Goal: Task Accomplishment & Management: Use online tool/utility

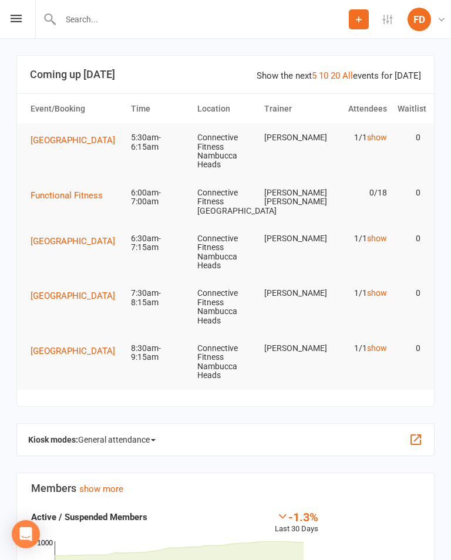
click at [8, 14] on div "Prospect Member Non-attending contact Class / event Appointment Task Bulk messa…" at bounding box center [225, 19] width 451 height 39
click at [13, 15] on icon at bounding box center [16, 19] width 11 height 8
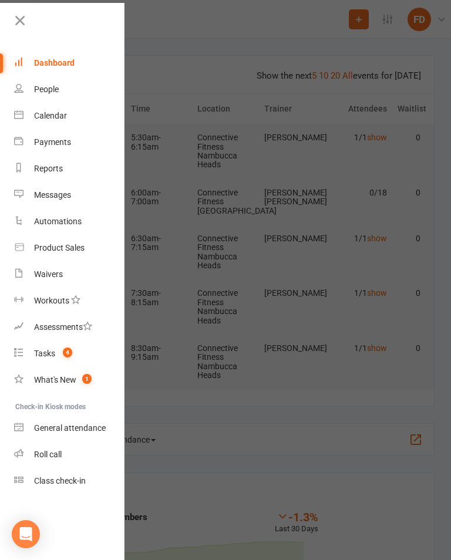
click at [55, 421] on link "General attendance" at bounding box center [69, 428] width 111 height 26
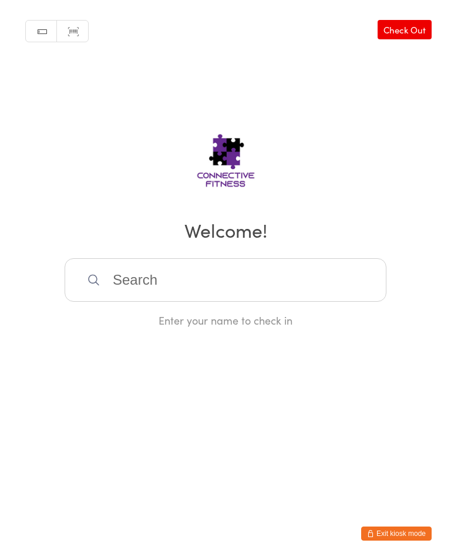
click at [131, 273] on input "search" at bounding box center [226, 279] width 322 height 43
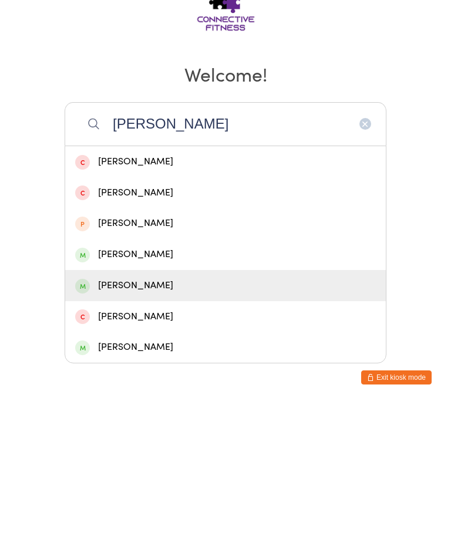
type input "Noah"
click at [159, 434] on div "Noah Faulwetter" at bounding box center [225, 442] width 301 height 16
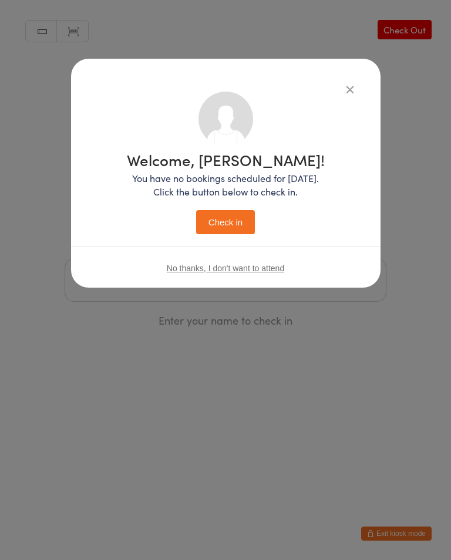
click at [240, 219] on button "Check in" at bounding box center [225, 222] width 59 height 24
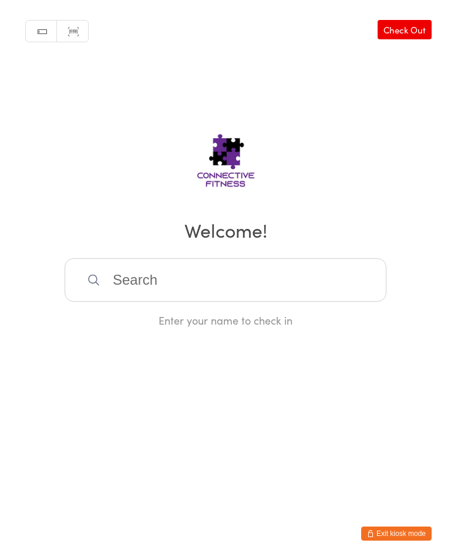
click at [406, 532] on button "Exit kiosk mode" at bounding box center [396, 534] width 70 height 14
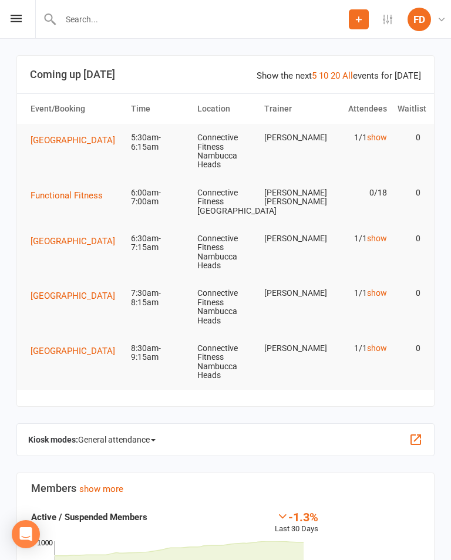
click at [378, 142] on link "show" at bounding box center [377, 137] width 20 height 9
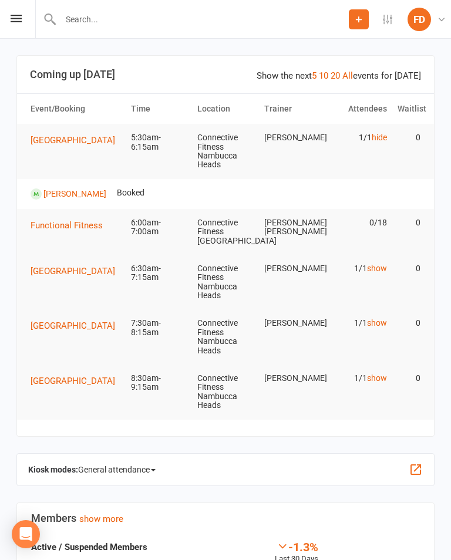
click at [386, 136] on link "hide" at bounding box center [379, 137] width 15 height 9
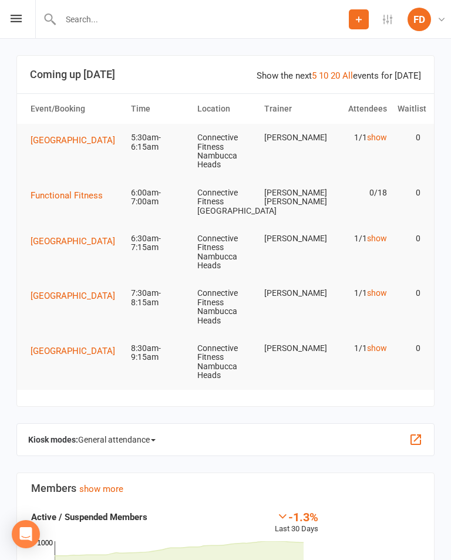
click at [382, 234] on link "show" at bounding box center [377, 238] width 20 height 9
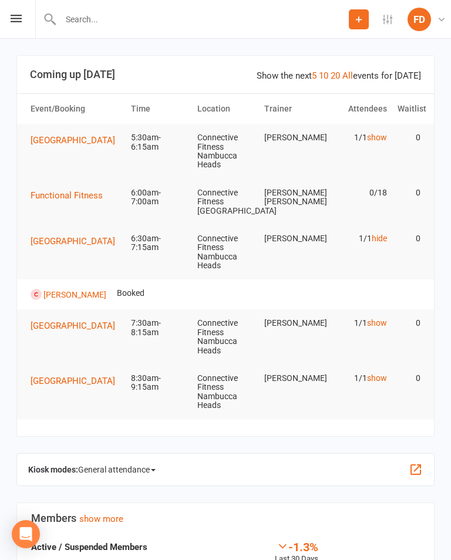
click at [387, 234] on link "hide" at bounding box center [379, 238] width 15 height 9
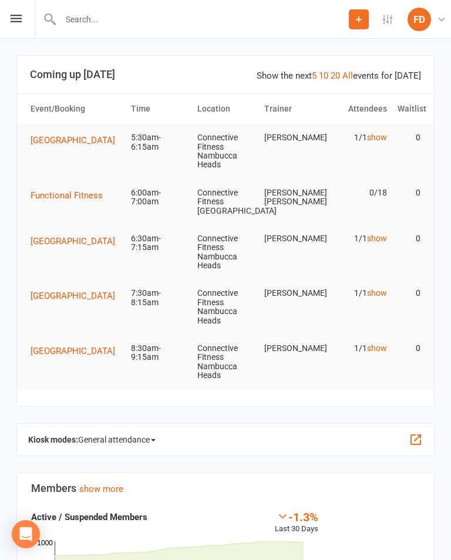
click at [384, 236] on link "show" at bounding box center [377, 238] width 20 height 9
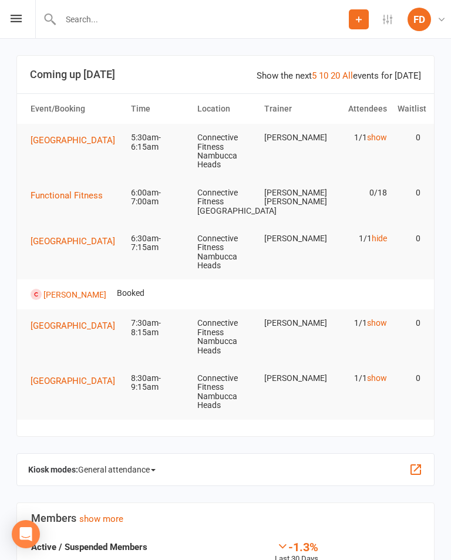
click at [82, 291] on link "Chris Barnes" at bounding box center [74, 294] width 63 height 9
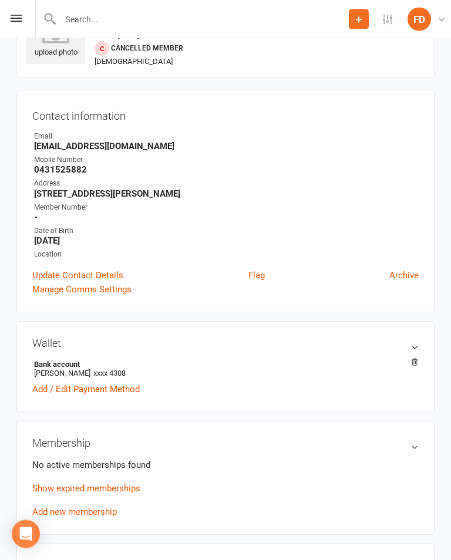
scroll to position [56, 0]
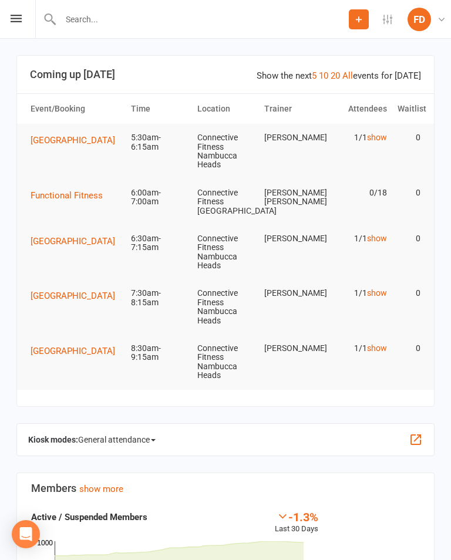
click at [382, 348] on link "show" at bounding box center [377, 348] width 20 height 9
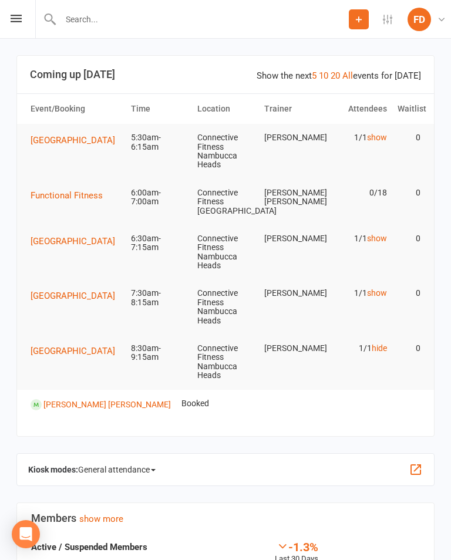
click at [387, 356] on td "1/1 hide" at bounding box center [358, 349] width 67 height 28
click at [386, 344] on link "hide" at bounding box center [379, 348] width 15 height 9
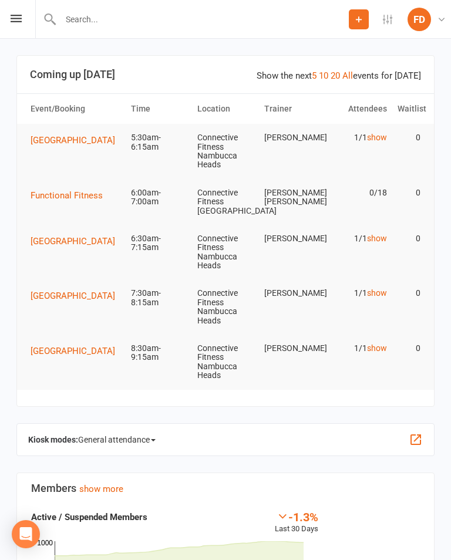
click at [385, 291] on link "show" at bounding box center [377, 292] width 20 height 9
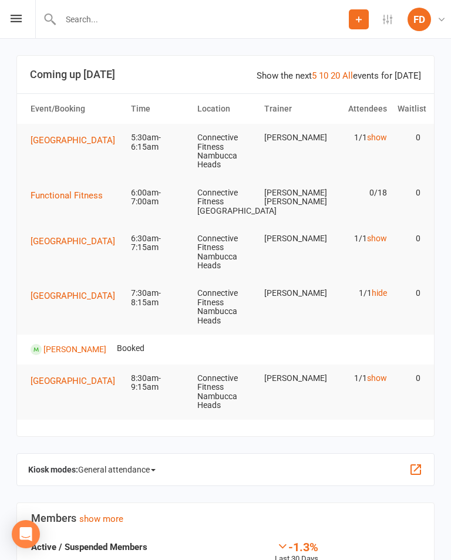
click at [384, 283] on td "1/1 hide" at bounding box center [358, 294] width 67 height 28
click at [387, 294] on link "hide" at bounding box center [379, 292] width 15 height 9
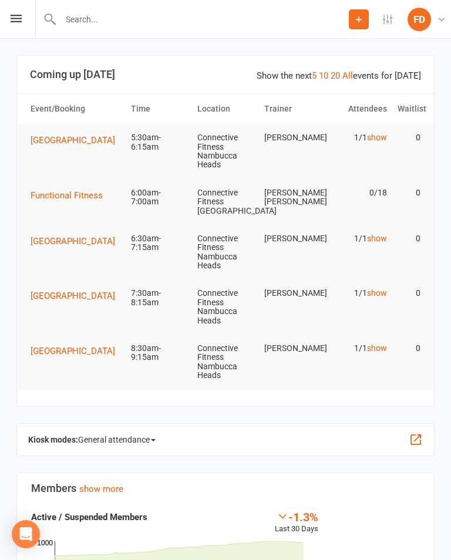
click at [15, 11] on div "Prospect Member Non-attending contact Class / event Appointment Task Bulk messa…" at bounding box center [225, 19] width 451 height 39
click at [18, 15] on icon at bounding box center [16, 19] width 11 height 8
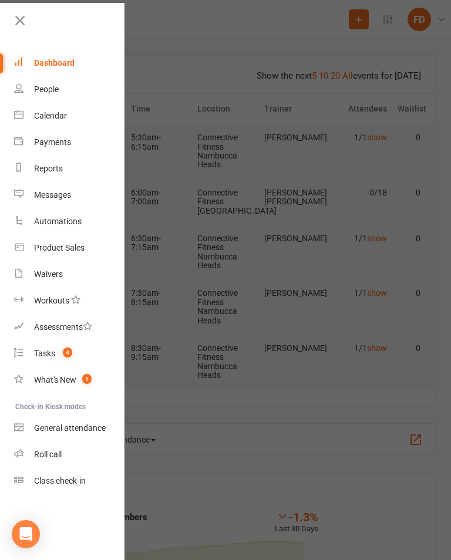
click at [52, 419] on link "General attendance" at bounding box center [69, 428] width 111 height 26
